Goal: Navigation & Orientation: Find specific page/section

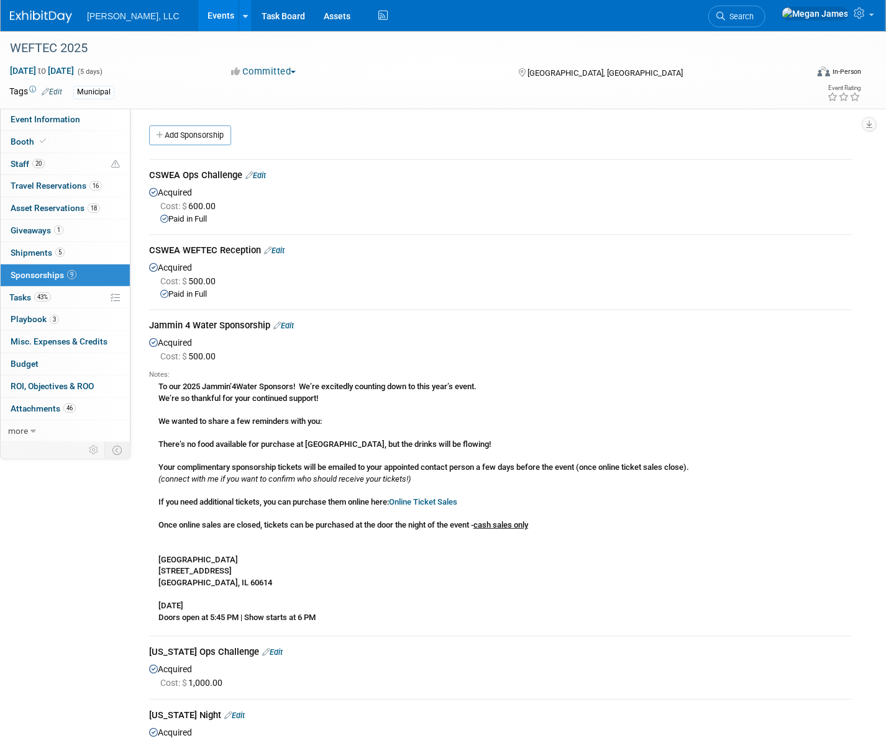
click at [198, 22] on link "Events" at bounding box center [220, 15] width 45 height 31
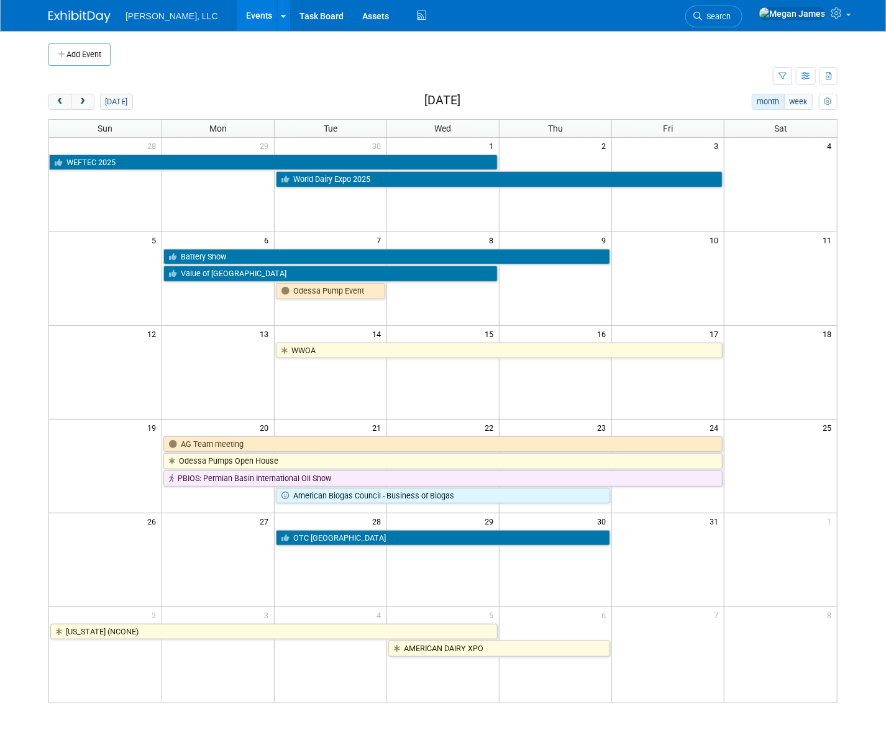
click at [0, 146] on body "[PERSON_NAME], LLC Events Add Event Bulk Upload Events Shareable Event Boards R…" at bounding box center [443, 369] width 886 height 738
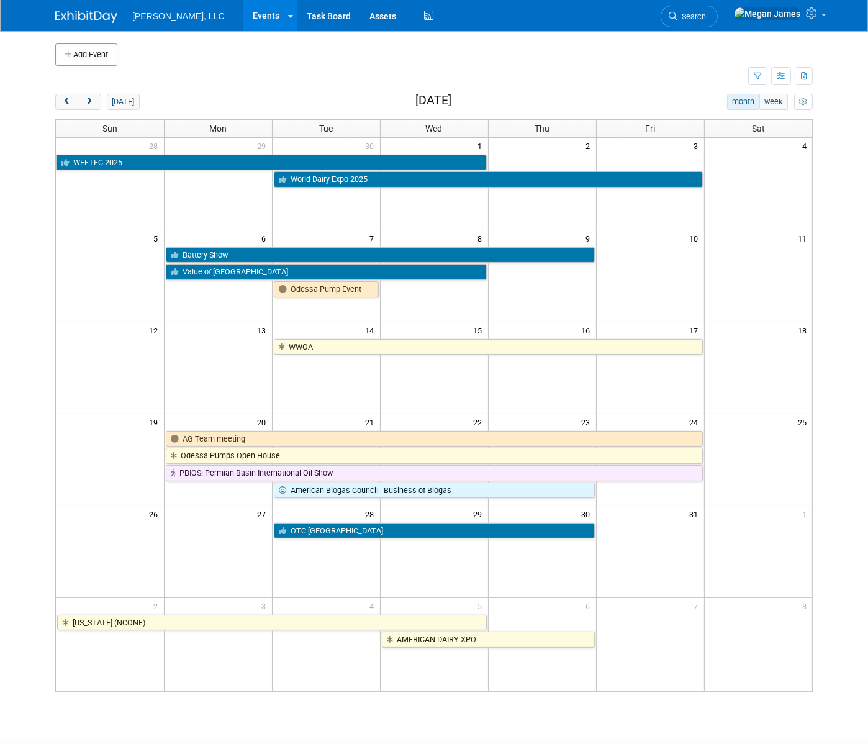
click at [13, 432] on body "[PERSON_NAME], LLC Events Add Event Bulk Upload Events Shareable Event Boards R…" at bounding box center [434, 372] width 868 height 744
click at [33, 364] on body "[PERSON_NAME], LLC Events Add Event Bulk Upload Events Shareable Event Boards R…" at bounding box center [434, 372] width 868 height 744
click at [28, 364] on body "[PERSON_NAME], LLC Events Add Event Bulk Upload Events Shareable Event Boards R…" at bounding box center [434, 372] width 868 height 744
click at [22, 363] on body "[PERSON_NAME], LLC Events Add Event Bulk Upload Events Shareable Event Boards R…" at bounding box center [434, 372] width 868 height 744
